Goal: Task Accomplishment & Management: Complete application form

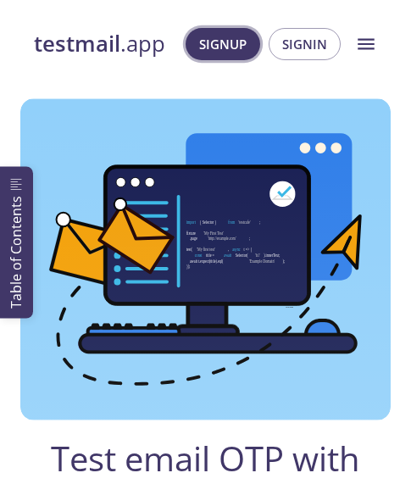
click at [240, 37] on span "Signup" at bounding box center [222, 44] width 47 height 22
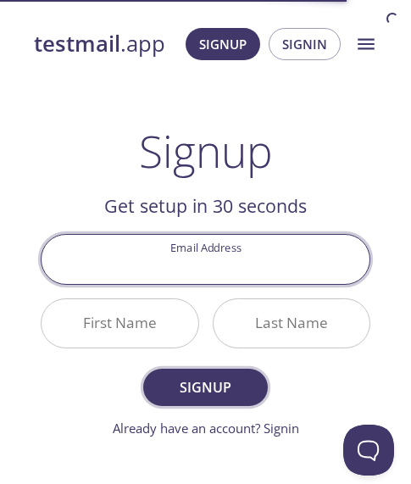
scroll to position [85, 0]
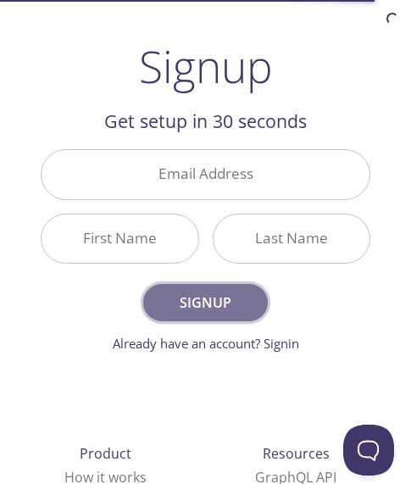
click at [224, 294] on span "Signup" at bounding box center [206, 303] width 88 height 24
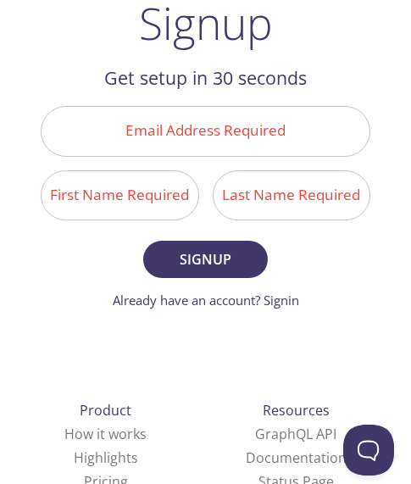
scroll to position [169, 0]
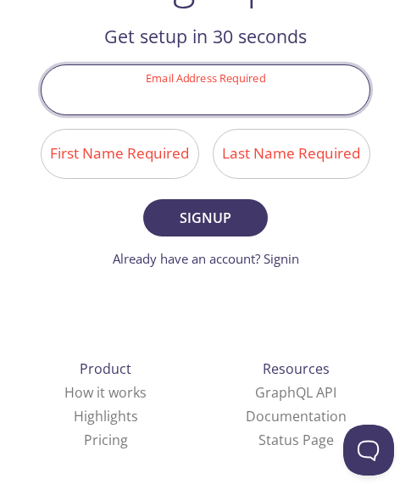
click at [186, 86] on input "Email Address Required" at bounding box center [206, 89] width 328 height 48
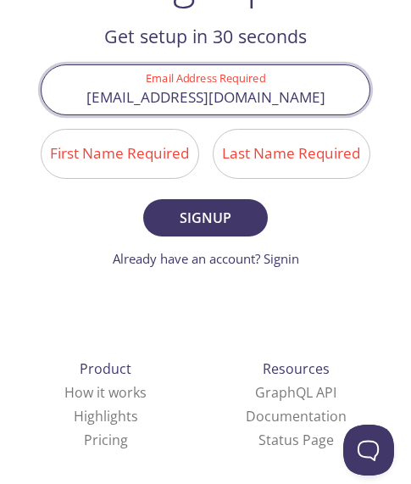
click at [207, 95] on input "[EMAIL_ADDRESS][DOMAIN_NAME]" at bounding box center [206, 89] width 328 height 48
type input "[EMAIL_ADDRESS][DOMAIN_NAME]"
click at [156, 149] on input "First Name Required" at bounding box center [120, 154] width 157 height 48
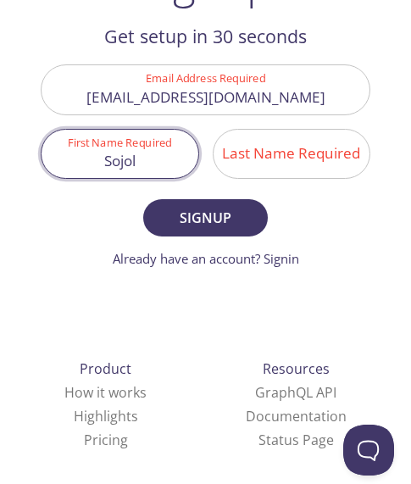
type input "Sojol"
click at [325, 156] on input "Last Name Required" at bounding box center [292, 154] width 157 height 48
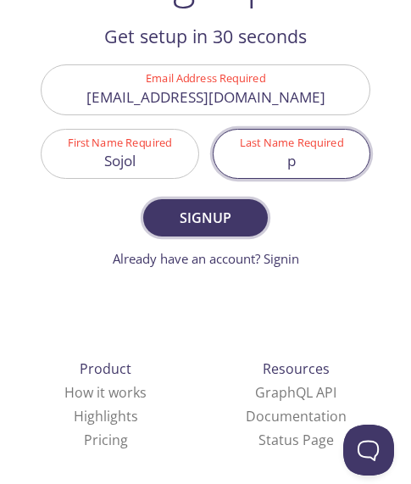
type input "p"
click at [220, 206] on span "Signup" at bounding box center [206, 218] width 88 height 24
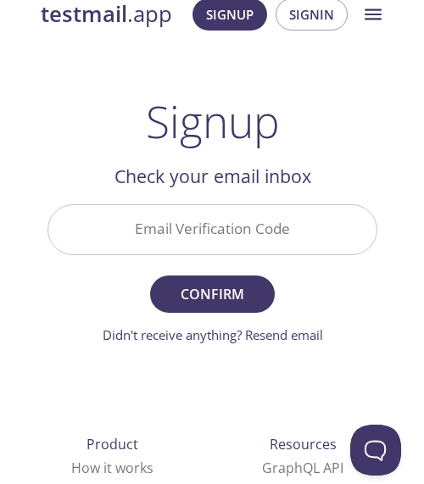
scroll to position [0, 0]
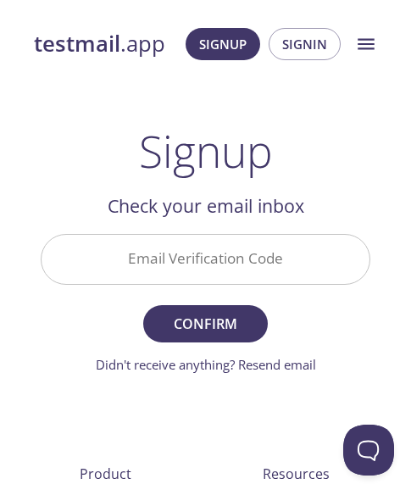
click at [241, 261] on input "Email Verification Code" at bounding box center [206, 259] width 328 height 48
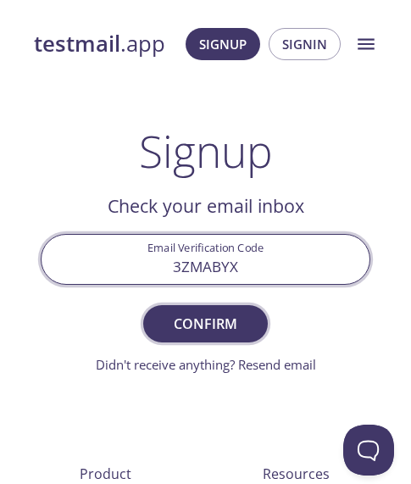
type input "3ZMABYX"
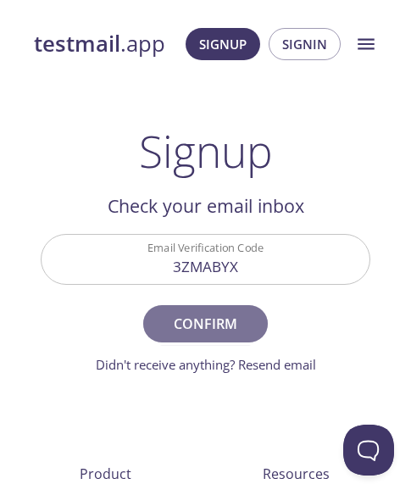
click at [218, 321] on span "Confirm" at bounding box center [206, 324] width 88 height 24
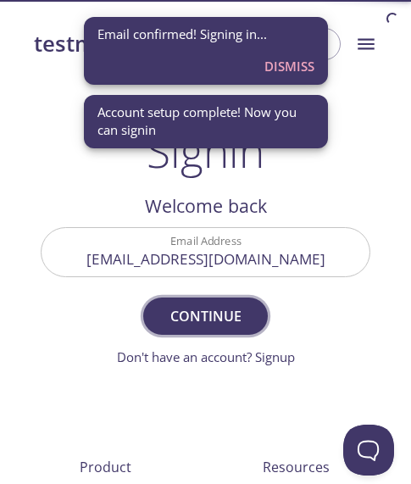
click at [210, 311] on span "Continue" at bounding box center [206, 316] width 88 height 24
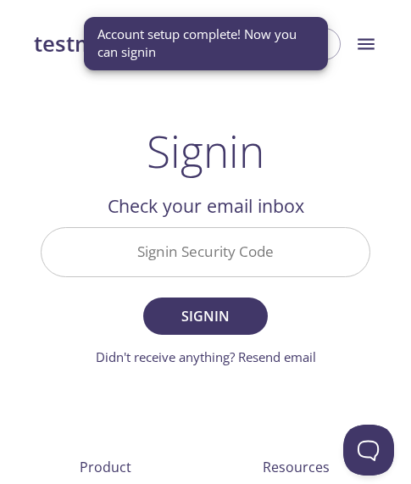
click at [208, 258] on input "Signin Security Code" at bounding box center [206, 252] width 328 height 48
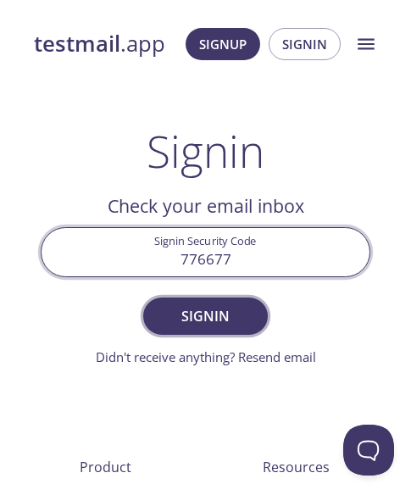
click at [212, 319] on span "Signin" at bounding box center [206, 316] width 88 height 24
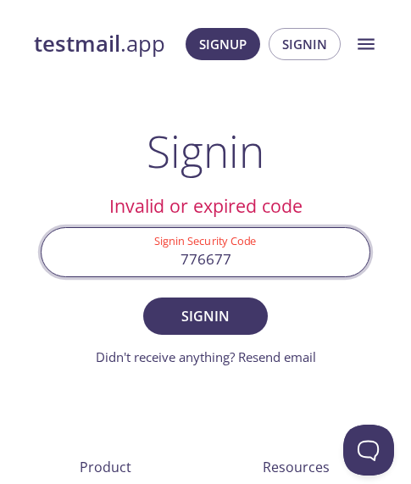
click at [262, 263] on input "776677" at bounding box center [206, 252] width 328 height 48
type input "7"
type input "AJJQ23P"
click at [143, 297] on button "Signin" at bounding box center [205, 315] width 125 height 37
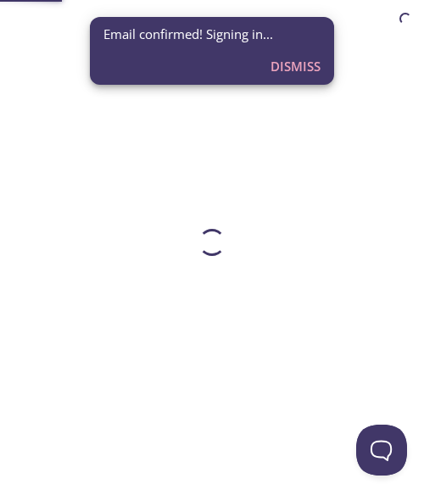
click at [279, 67] on span "Dismiss" at bounding box center [295, 66] width 50 height 22
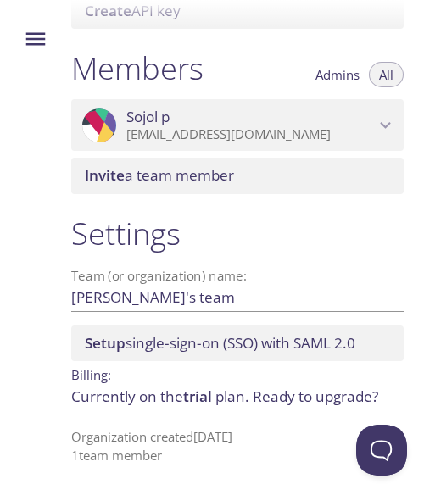
scroll to position [885, 0]
click at [336, 126] on p "[EMAIL_ADDRESS][DOMAIN_NAME]" at bounding box center [250, 134] width 248 height 17
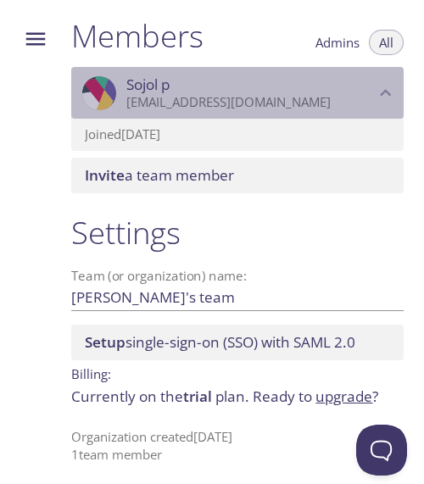
click at [339, 119] on div ".cls-1 { fill: #6d5ca8; } .cls-2 { fill: #3fc191; } .cls-3 { fill: #3b4752; } .…" at bounding box center [237, 93] width 332 height 53
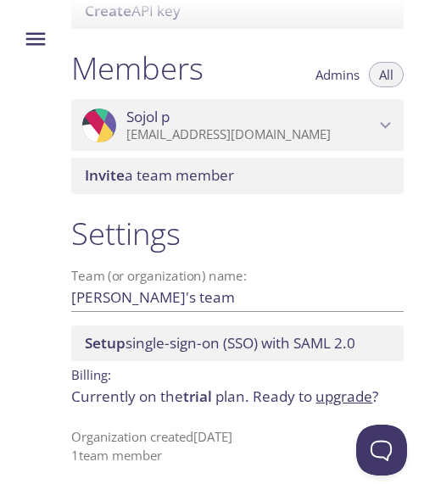
click at [325, 126] on p "[EMAIL_ADDRESS][DOMAIN_NAME]" at bounding box center [250, 134] width 248 height 17
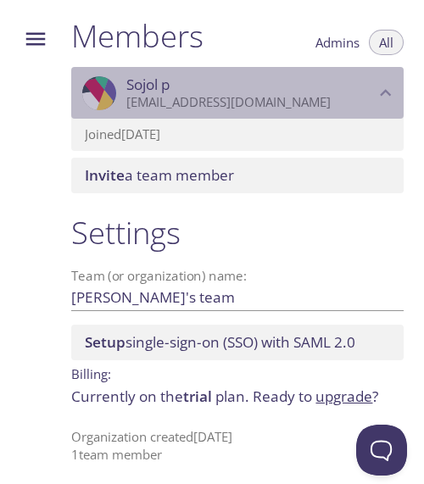
click at [323, 111] on p "[EMAIL_ADDRESS][DOMAIN_NAME]" at bounding box center [250, 102] width 248 height 17
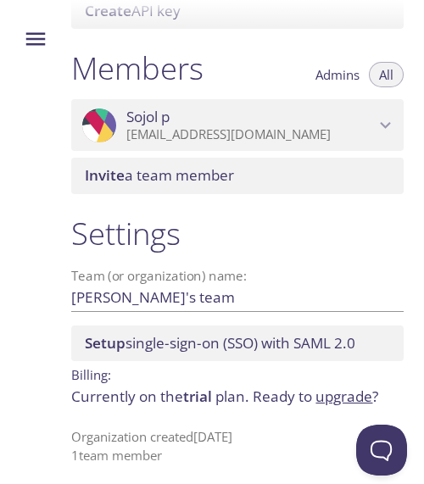
click at [178, 283] on input "[PERSON_NAME]'s team" at bounding box center [210, 297] width 278 height 28
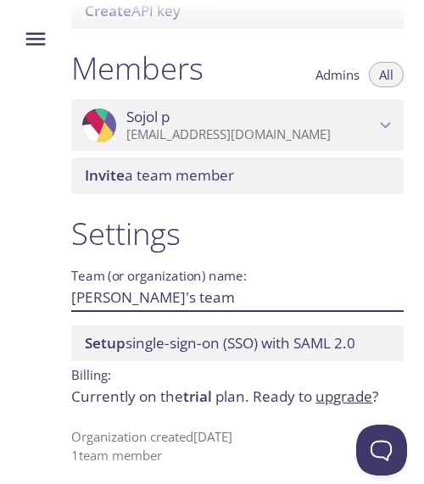
scroll to position [716, 0]
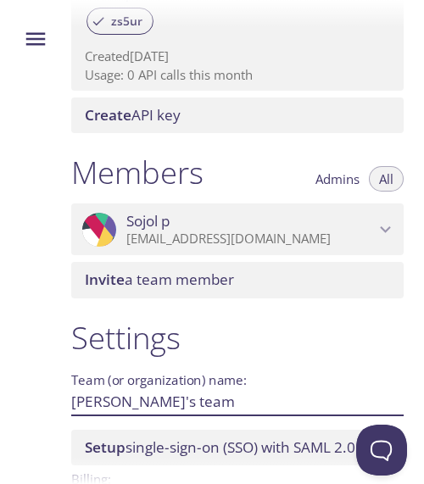
click at [296, 247] on div ".cls-1 { fill: #6d5ca8; } .cls-2 { fill: #3fc191; } .cls-3 { fill: #3b4752; } .…" at bounding box center [237, 229] width 332 height 53
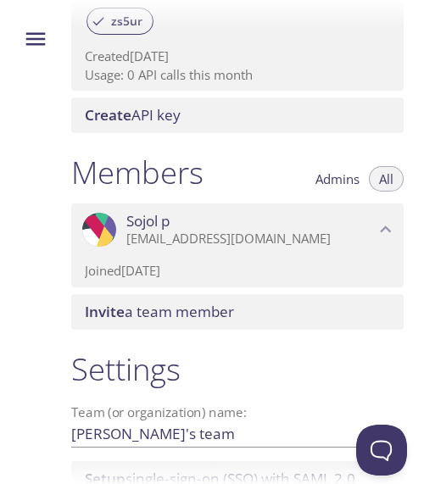
click at [276, 196] on div "Members Admins All" at bounding box center [237, 174] width 332 height 42
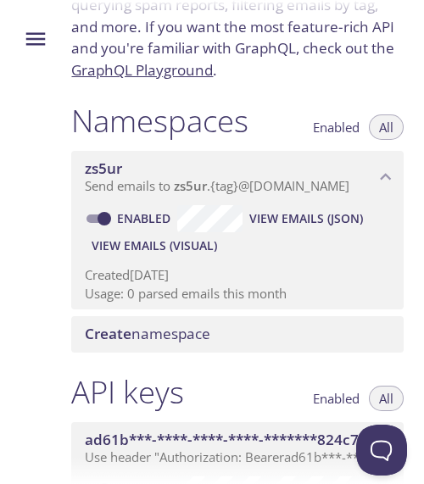
scroll to position [0, 0]
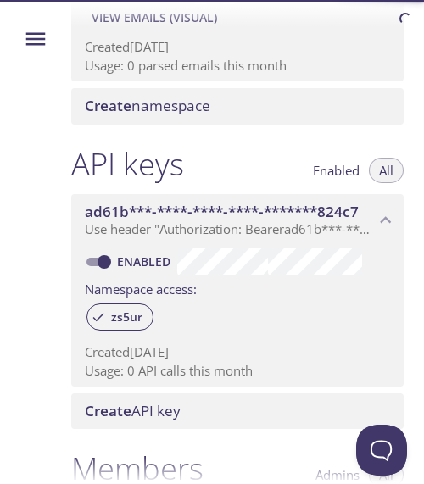
scroll to position [424, 0]
